Goal: Information Seeking & Learning: Learn about a topic

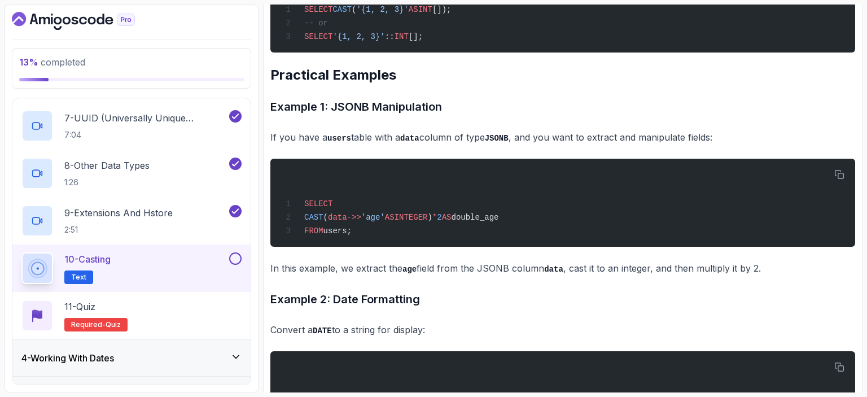
scroll to position [2964, 0]
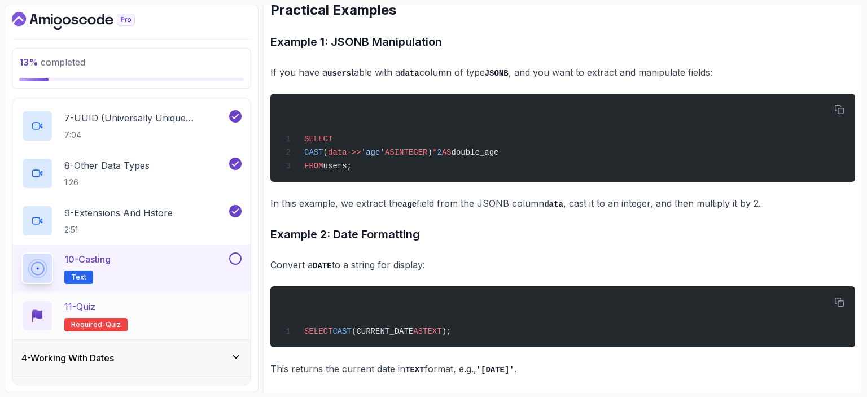
click at [164, 324] on div "11 - Quiz Required- quiz" at bounding box center [131, 316] width 220 height 32
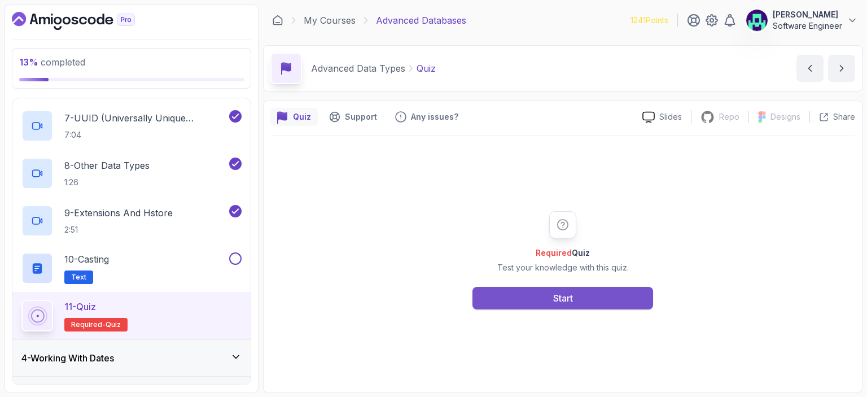
click at [570, 301] on div "Start" at bounding box center [563, 298] width 20 height 14
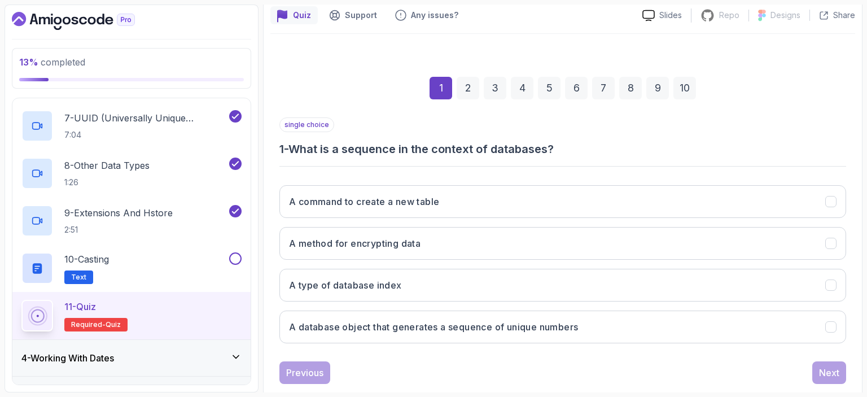
scroll to position [124, 0]
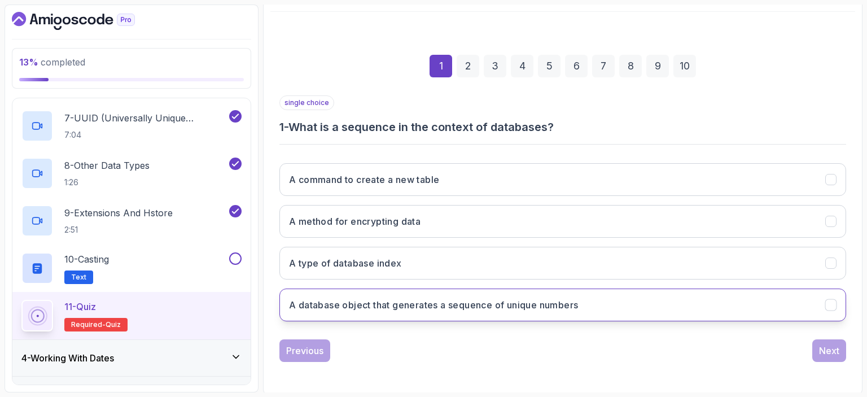
click at [553, 301] on h3 "A database object that generates a sequence of unique numbers" at bounding box center [433, 305] width 289 height 14
click at [833, 349] on div "Next" at bounding box center [829, 351] width 20 height 14
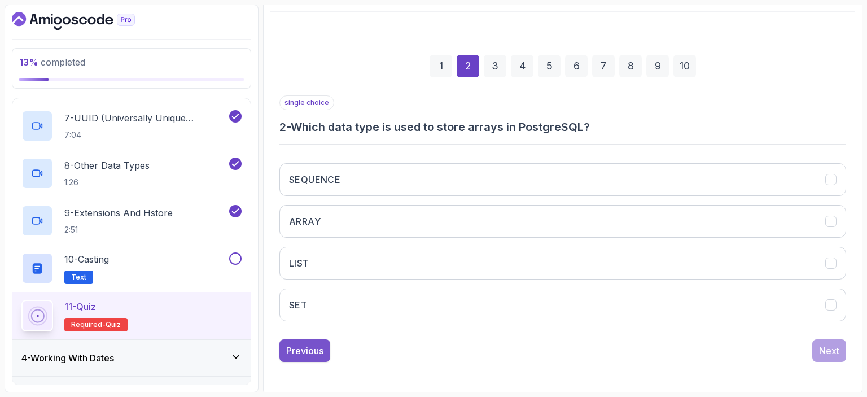
click at [309, 344] on div "Previous" at bounding box center [304, 351] width 37 height 14
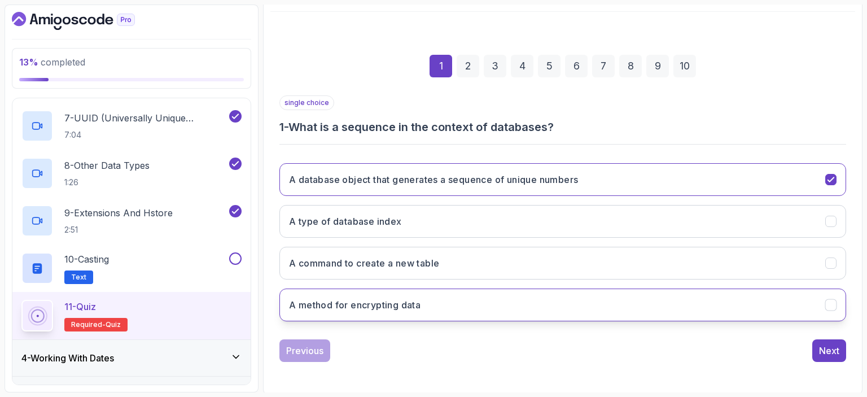
click at [480, 308] on button "A method for encrypting data" at bounding box center [562, 305] width 567 height 33
click at [752, 171] on button "A database object that generates a sequence of unique numbers" at bounding box center [562, 179] width 567 height 33
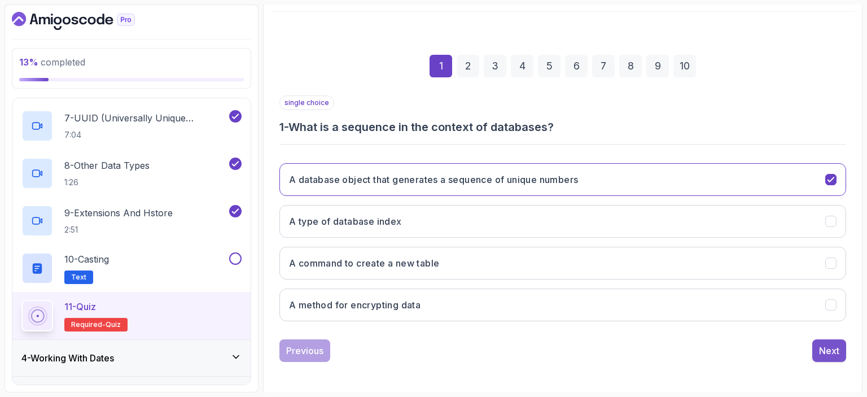
click at [833, 353] on div "Next" at bounding box center [829, 351] width 20 height 14
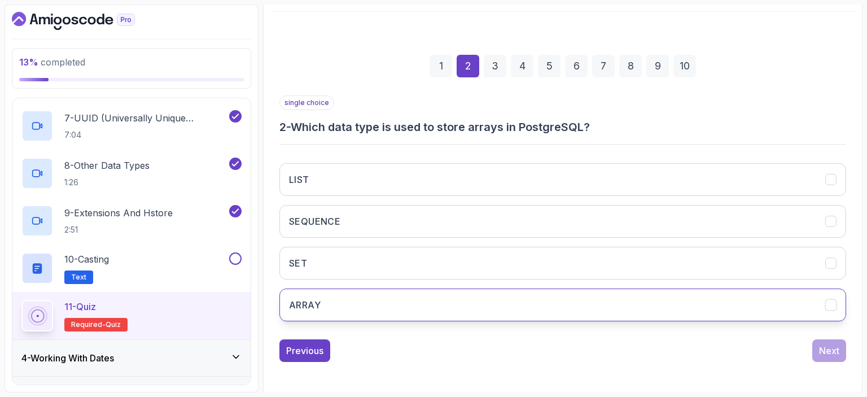
click at [497, 300] on button "ARRAY" at bounding box center [562, 305] width 567 height 33
click at [834, 349] on div "Next" at bounding box center [829, 351] width 20 height 14
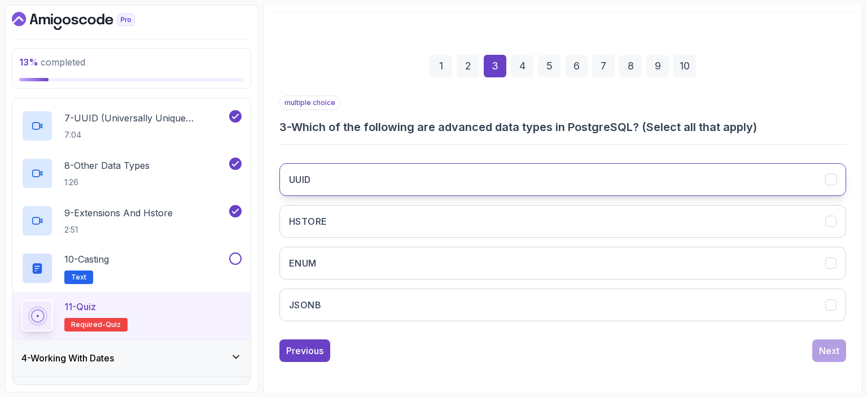
click at [829, 174] on icon "UUID" at bounding box center [831, 179] width 11 height 11
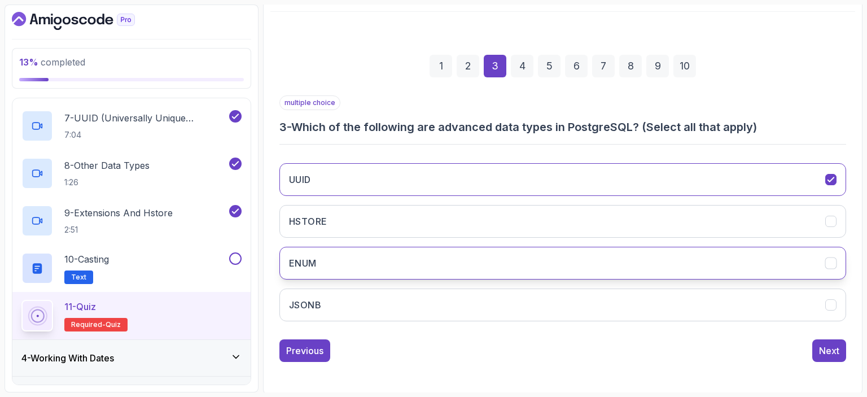
click at [834, 263] on icon "ENUM" at bounding box center [831, 263] width 11 height 11
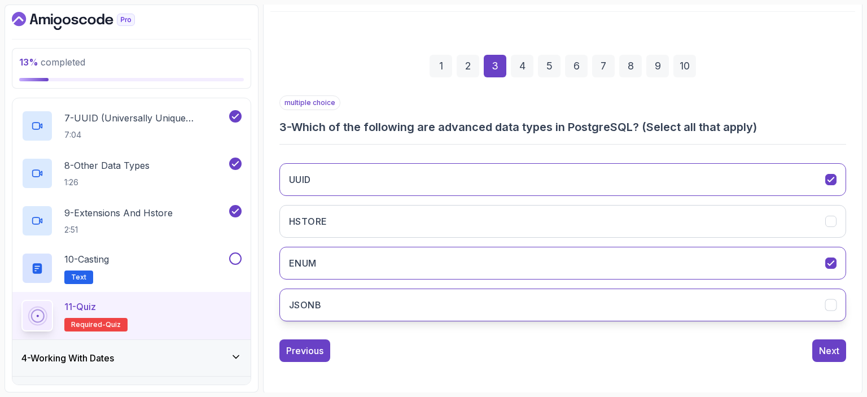
click at [834, 315] on button "JSONB" at bounding box center [562, 305] width 567 height 33
click at [835, 355] on div "Next" at bounding box center [829, 351] width 20 height 14
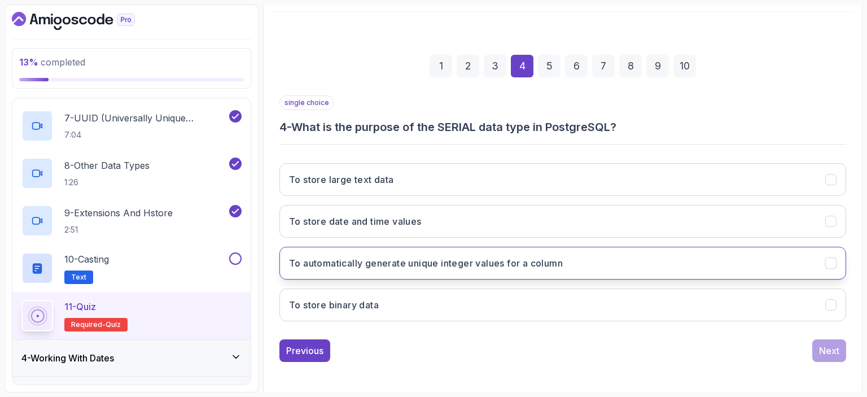
click at [834, 264] on icon "To automatically generate unique integer values for a column" at bounding box center [831, 263] width 11 height 11
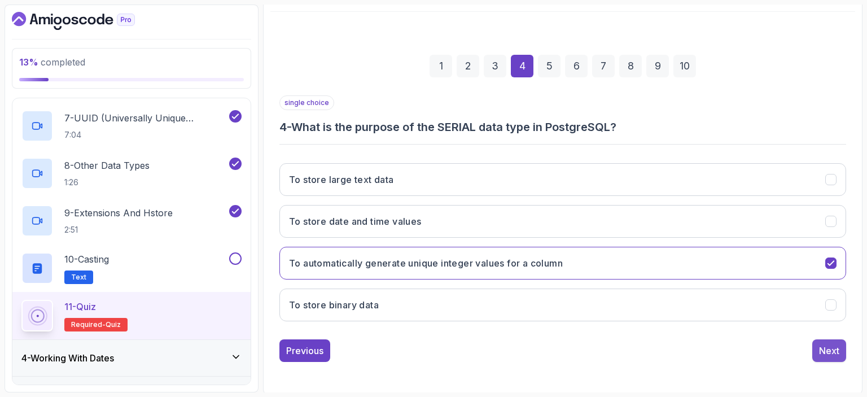
click at [838, 353] on div "Next" at bounding box center [829, 351] width 20 height 14
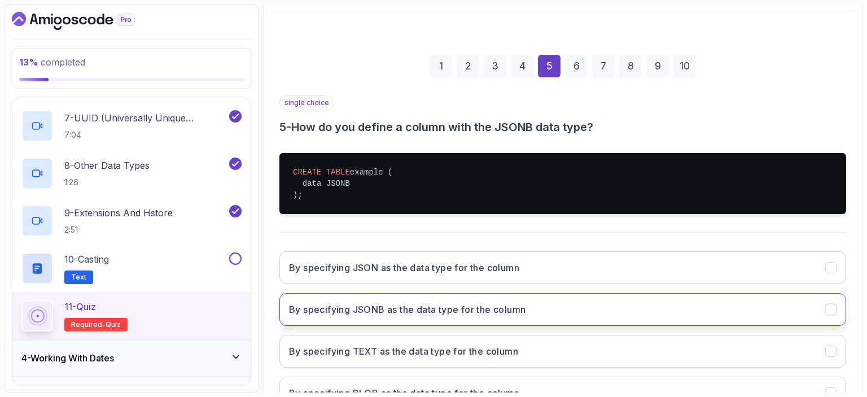
click at [692, 309] on button "By specifying JSONB as the data type for the column" at bounding box center [562, 309] width 567 height 33
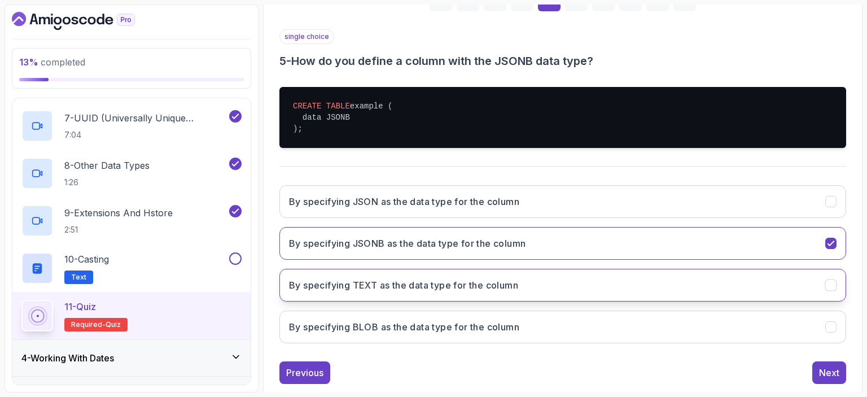
scroll to position [212, 0]
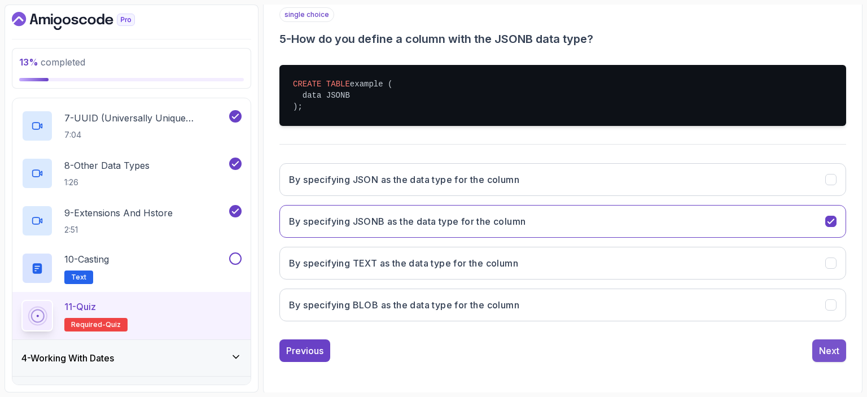
click at [822, 351] on div "Next" at bounding box center [829, 351] width 20 height 14
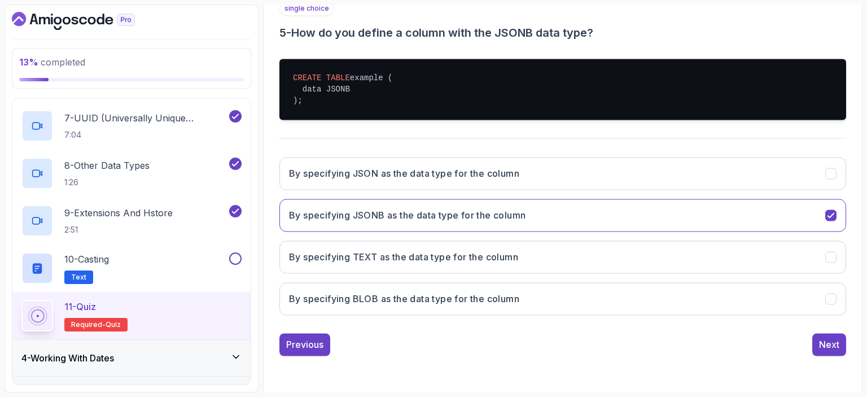
scroll to position [124, 0]
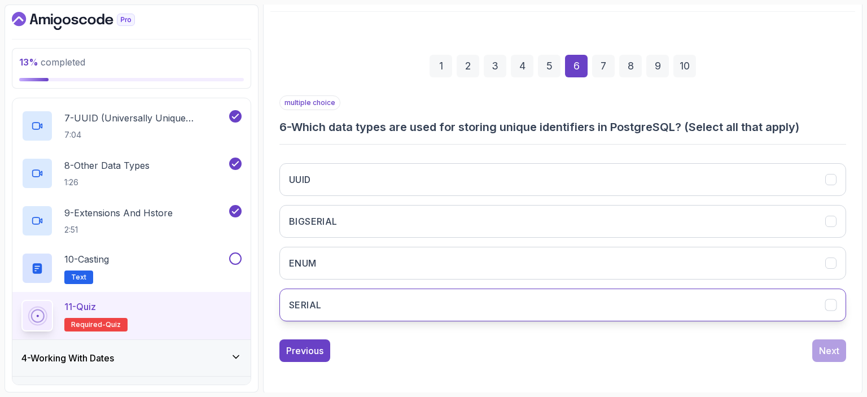
click at [833, 307] on icon "SERIAL" at bounding box center [831, 305] width 11 height 11
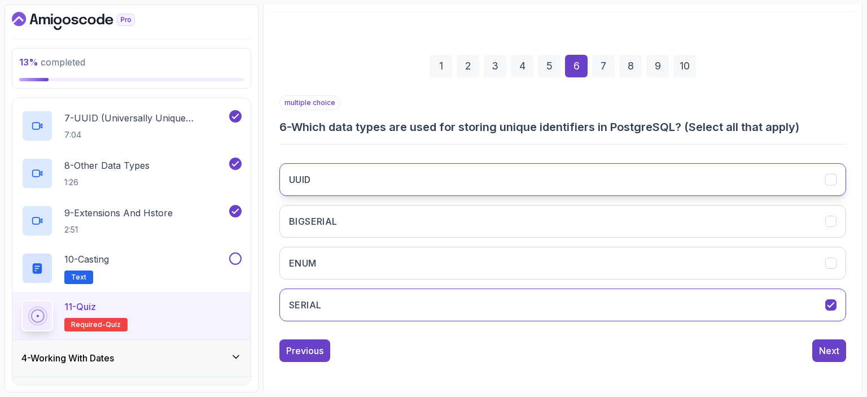
click at [832, 180] on icon "UUID" at bounding box center [831, 179] width 11 height 11
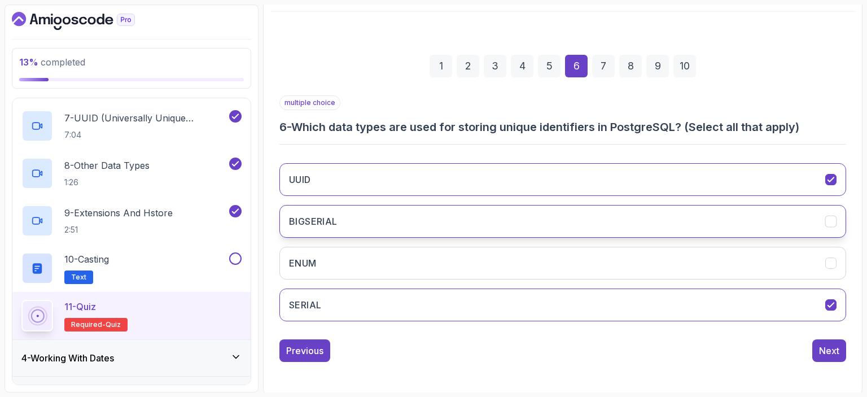
click at [836, 211] on button "BIGSERIAL" at bounding box center [562, 221] width 567 height 33
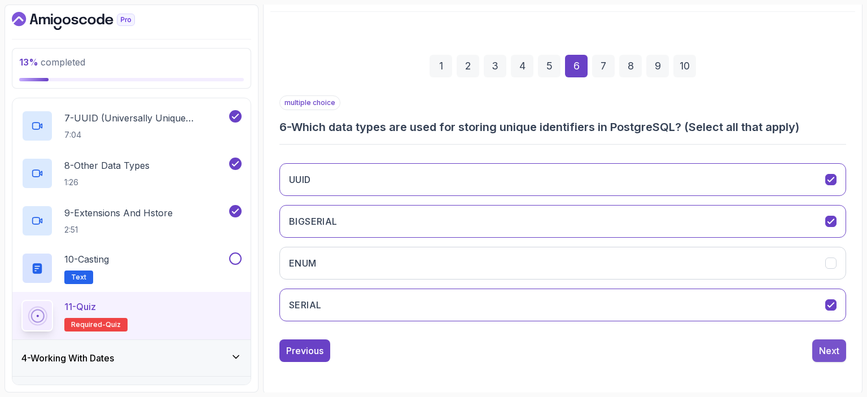
click at [832, 347] on div "Next" at bounding box center [829, 351] width 20 height 14
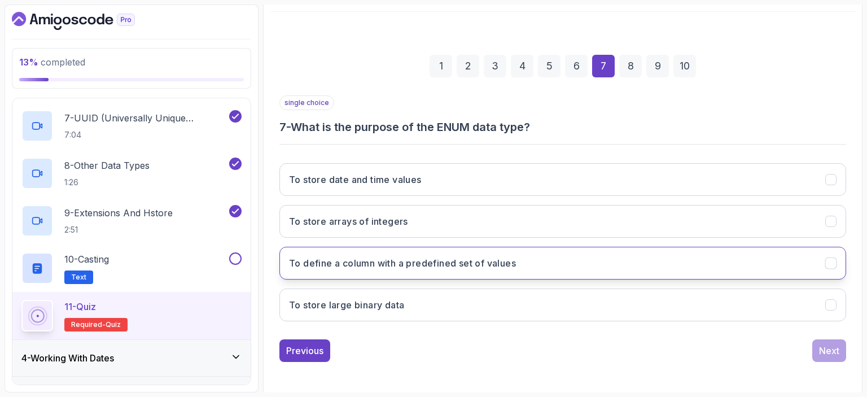
click at [548, 263] on button "To define a column with a predefined set of values" at bounding box center [562, 263] width 567 height 33
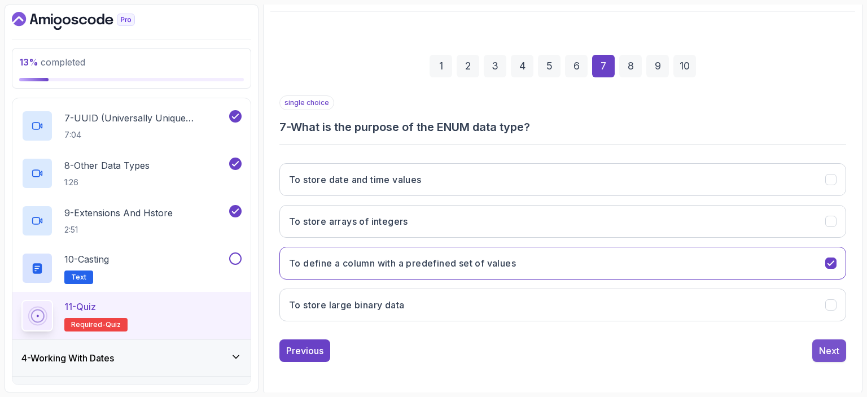
click at [822, 355] on div "Next" at bounding box center [829, 351] width 20 height 14
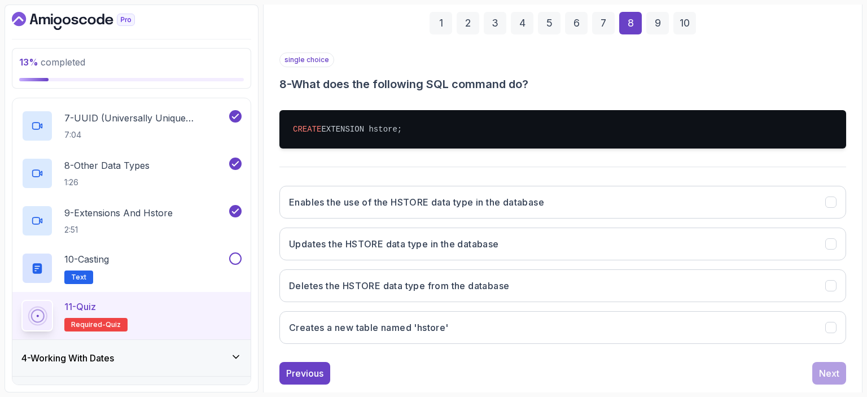
scroll to position [189, 0]
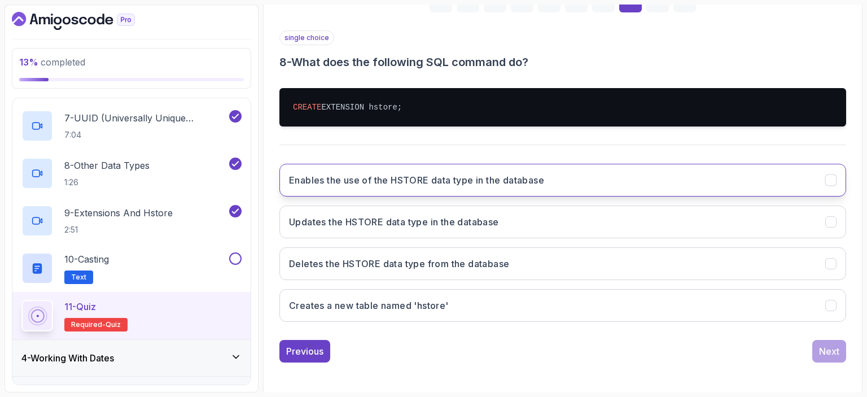
click at [676, 178] on button "Enables the use of the HSTORE data type in the database" at bounding box center [562, 180] width 567 height 33
click at [827, 349] on div "Next" at bounding box center [829, 351] width 20 height 14
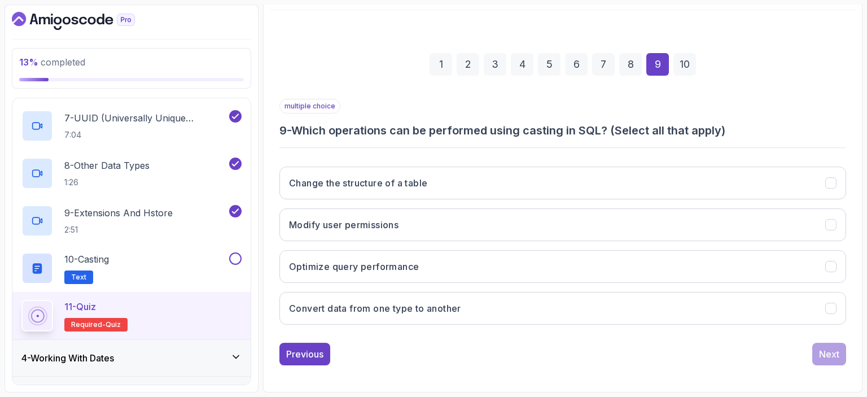
scroll to position [124, 0]
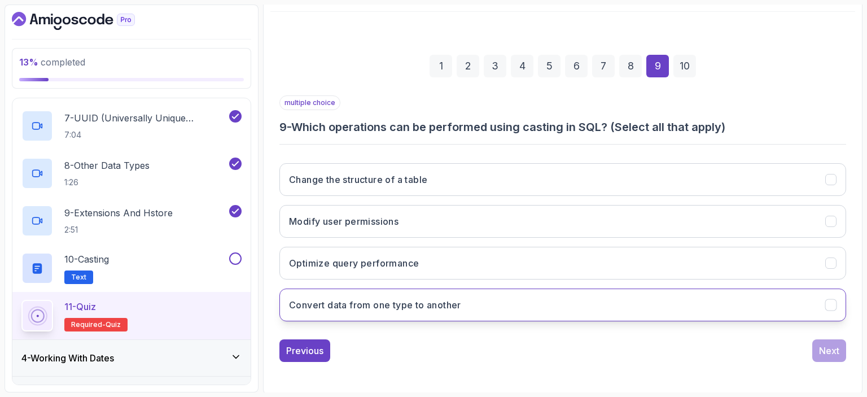
click at [651, 305] on button "Convert data from one type to another" at bounding box center [562, 305] width 567 height 33
click at [828, 351] on div "Next" at bounding box center [829, 351] width 20 height 14
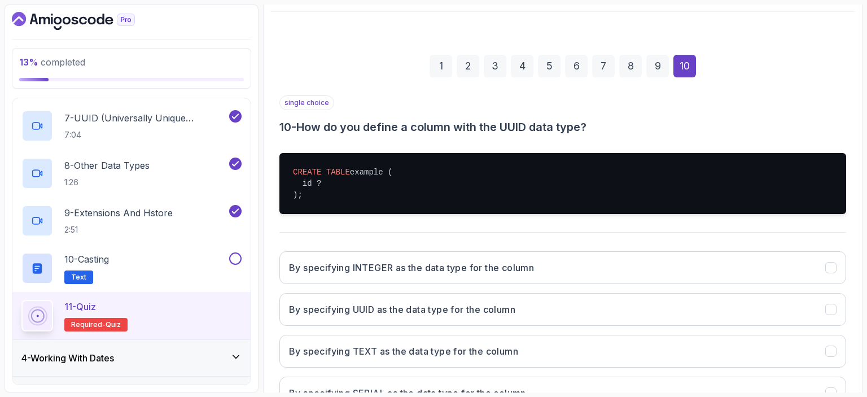
scroll to position [189, 0]
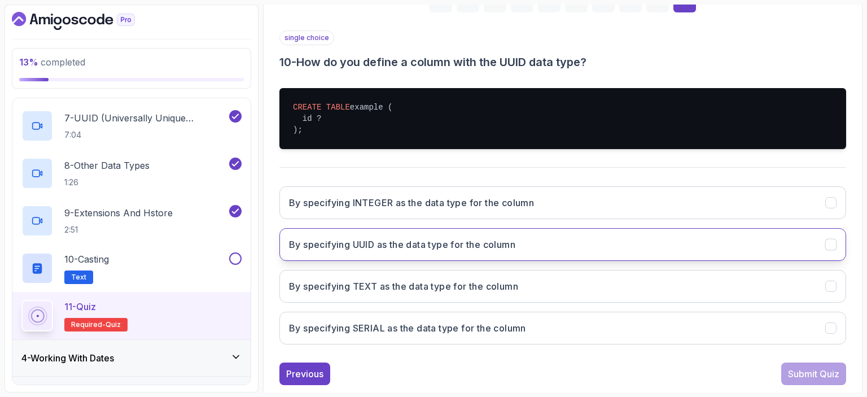
click at [645, 243] on button "By specifying UUID as the data type for the column" at bounding box center [562, 244] width 567 height 33
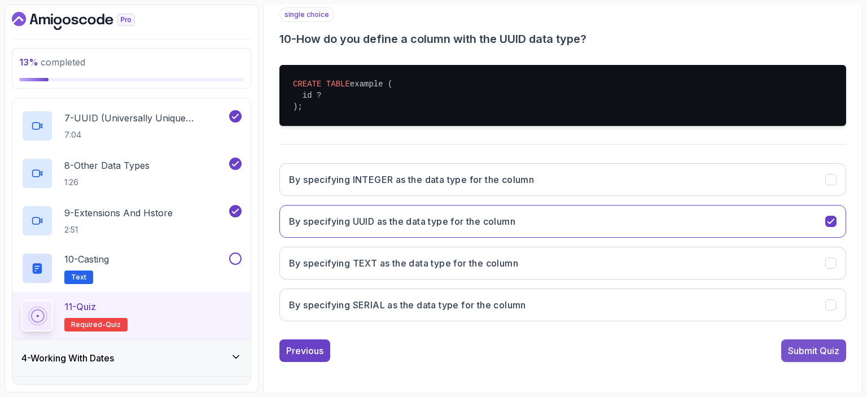
click at [820, 347] on div "Submit Quiz" at bounding box center [813, 351] width 51 height 14
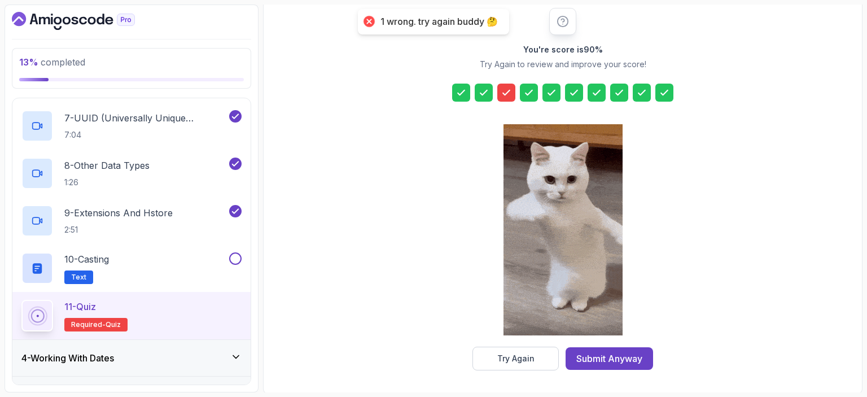
scroll to position [0, 0]
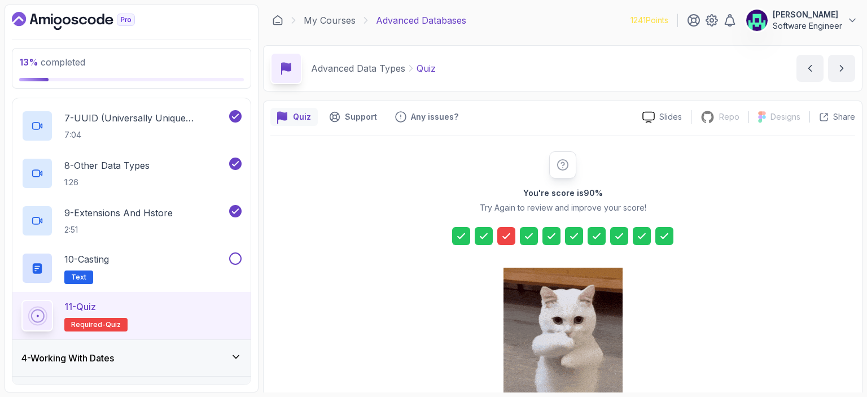
click at [503, 238] on icon at bounding box center [506, 235] width 11 height 11
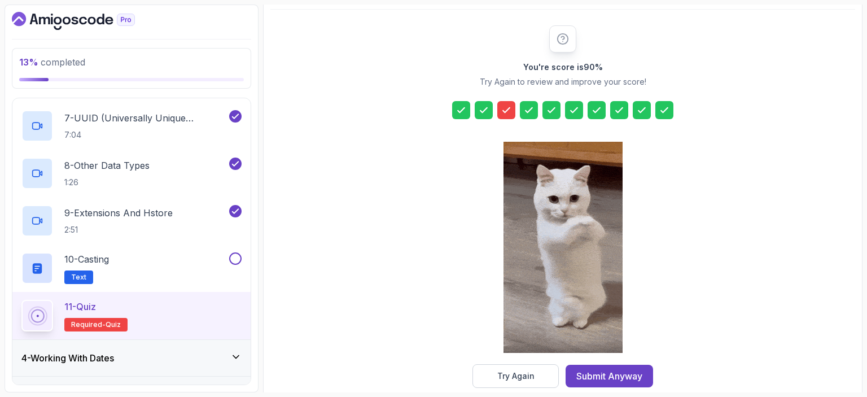
scroll to position [143, 0]
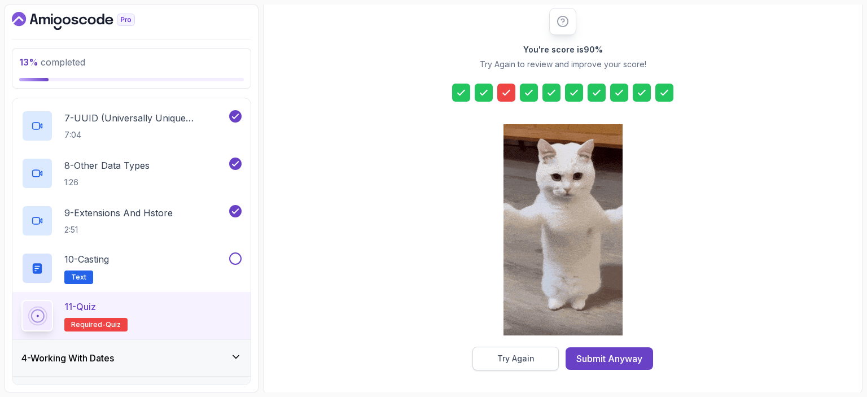
click at [525, 353] on div "Try Again" at bounding box center [515, 358] width 37 height 11
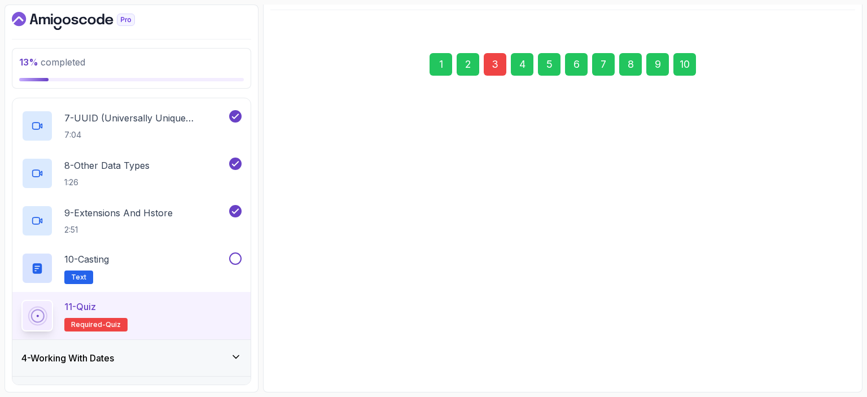
scroll to position [124, 0]
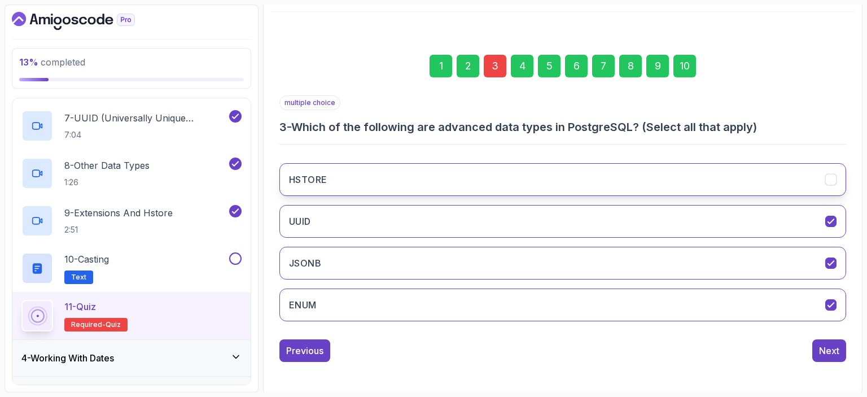
click at [828, 181] on icon "HSTORE" at bounding box center [831, 179] width 11 height 11
click at [834, 352] on div "Next" at bounding box center [829, 351] width 20 height 14
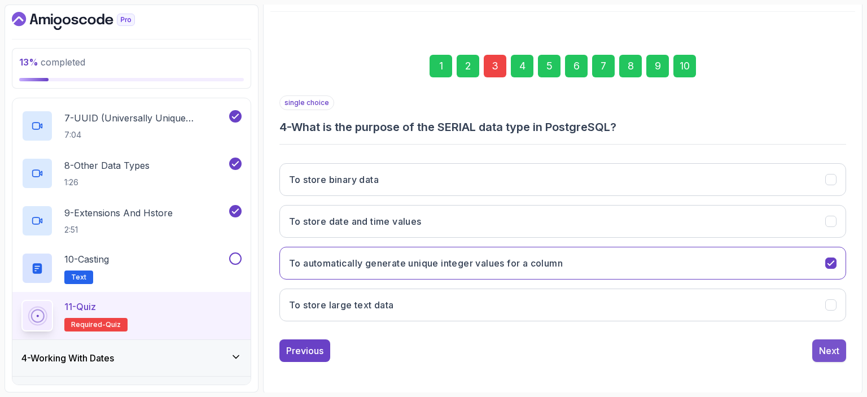
click at [832, 351] on div "Next" at bounding box center [829, 351] width 20 height 14
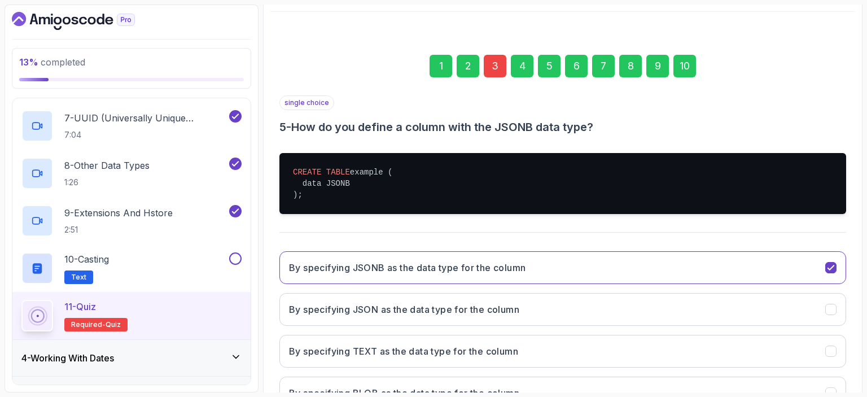
scroll to position [212, 0]
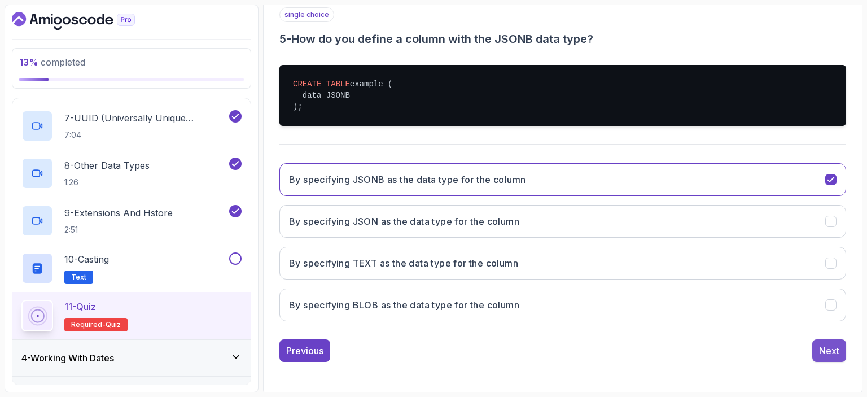
click at [836, 351] on div "Next" at bounding box center [829, 351] width 20 height 14
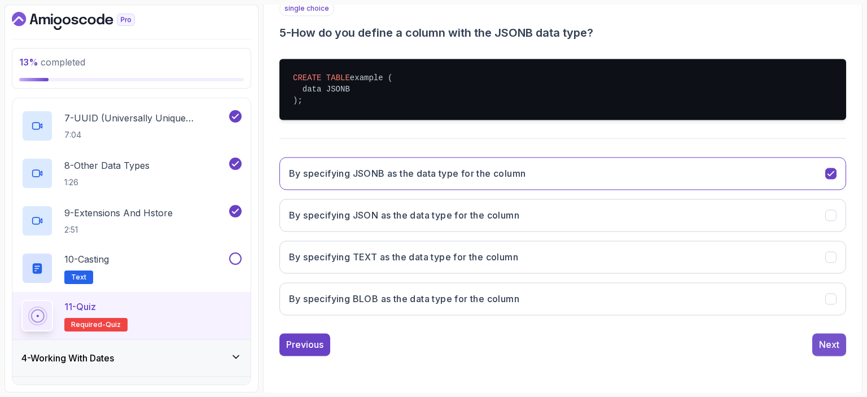
scroll to position [124, 0]
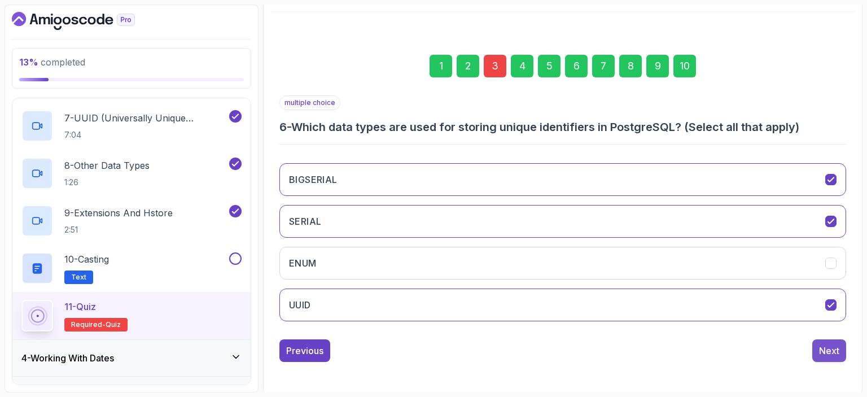
click at [836, 349] on div "Next" at bounding box center [829, 351] width 20 height 14
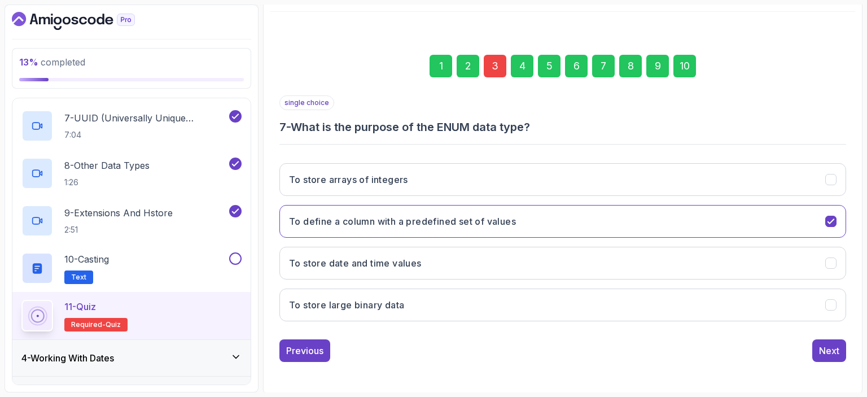
click at [836, 349] on div "Next" at bounding box center [829, 351] width 20 height 14
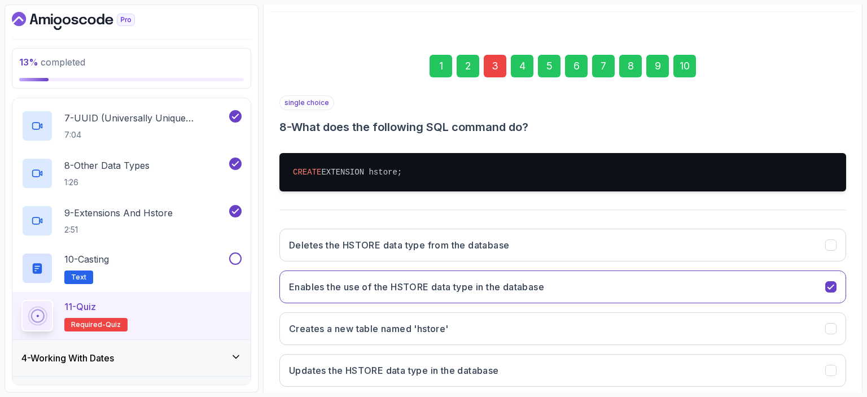
scroll to position [189, 0]
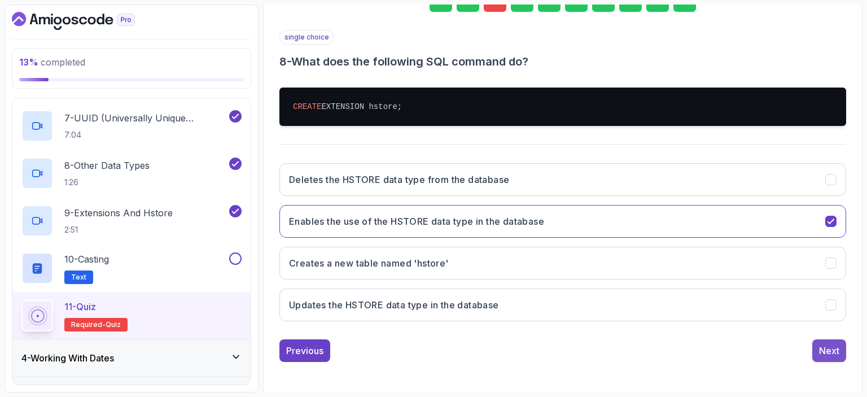
click at [836, 348] on div "Next" at bounding box center [829, 351] width 20 height 14
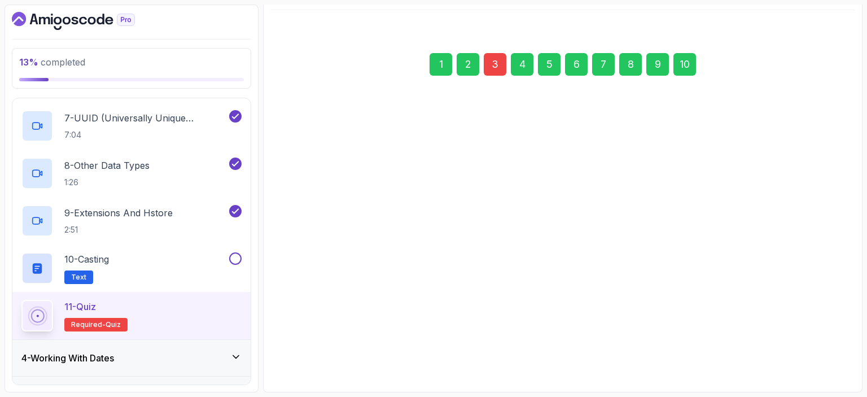
scroll to position [124, 0]
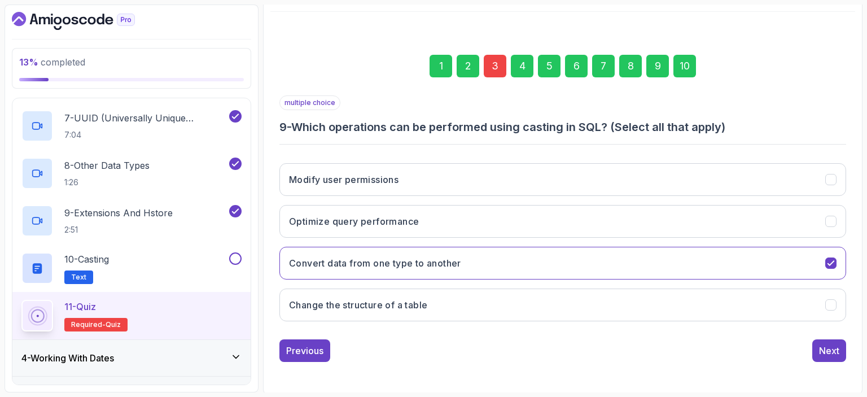
click at [836, 348] on div "Next" at bounding box center [829, 351] width 20 height 14
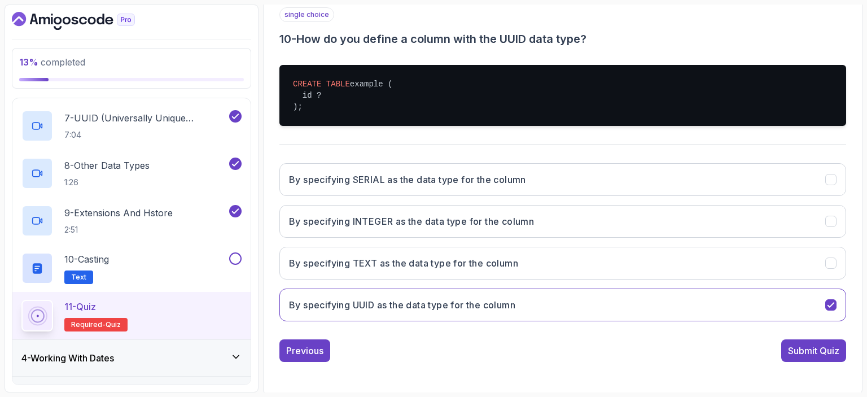
click at [836, 348] on div "Submit Quiz" at bounding box center [813, 351] width 51 height 14
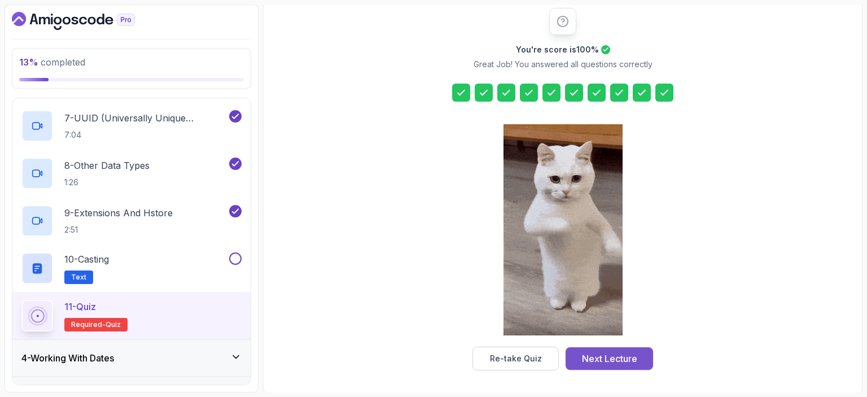
click at [645, 353] on button "Next Lecture" at bounding box center [610, 358] width 88 height 23
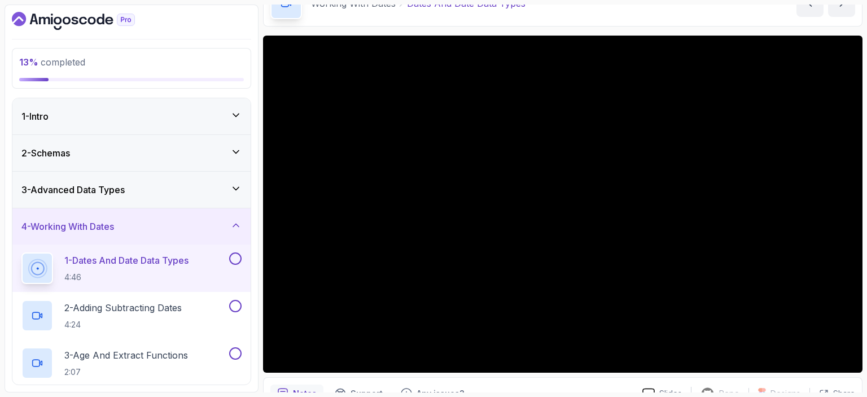
click at [115, 189] on h3 "3 - Advanced Data Types" at bounding box center [72, 190] width 103 height 14
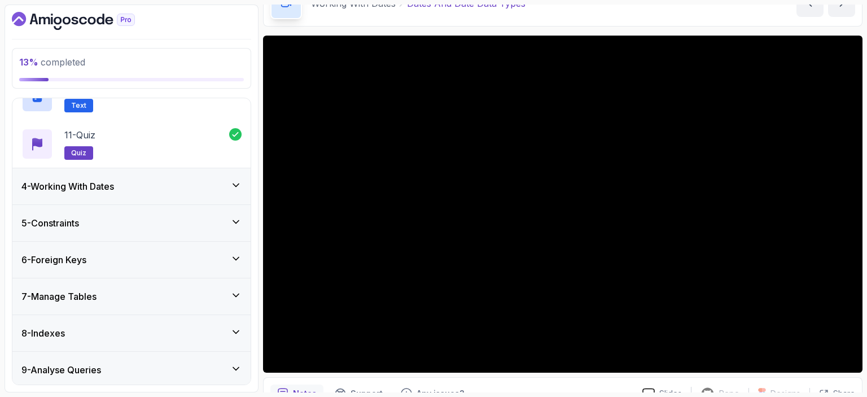
scroll to position [455, 0]
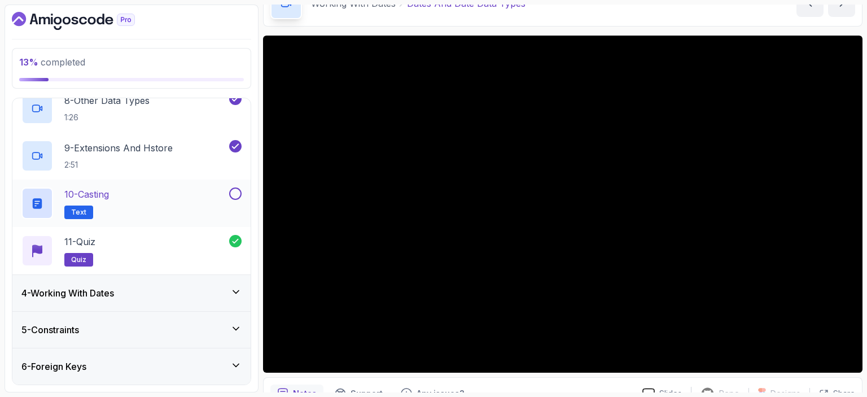
click at [148, 189] on div "10 - Casting Text" at bounding box center [124, 203] width 206 height 32
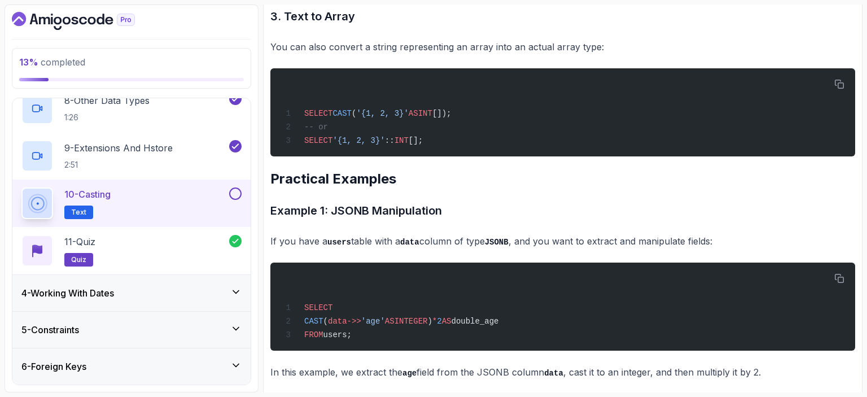
scroll to position [2925, 0]
